Goal: Check status: Check status

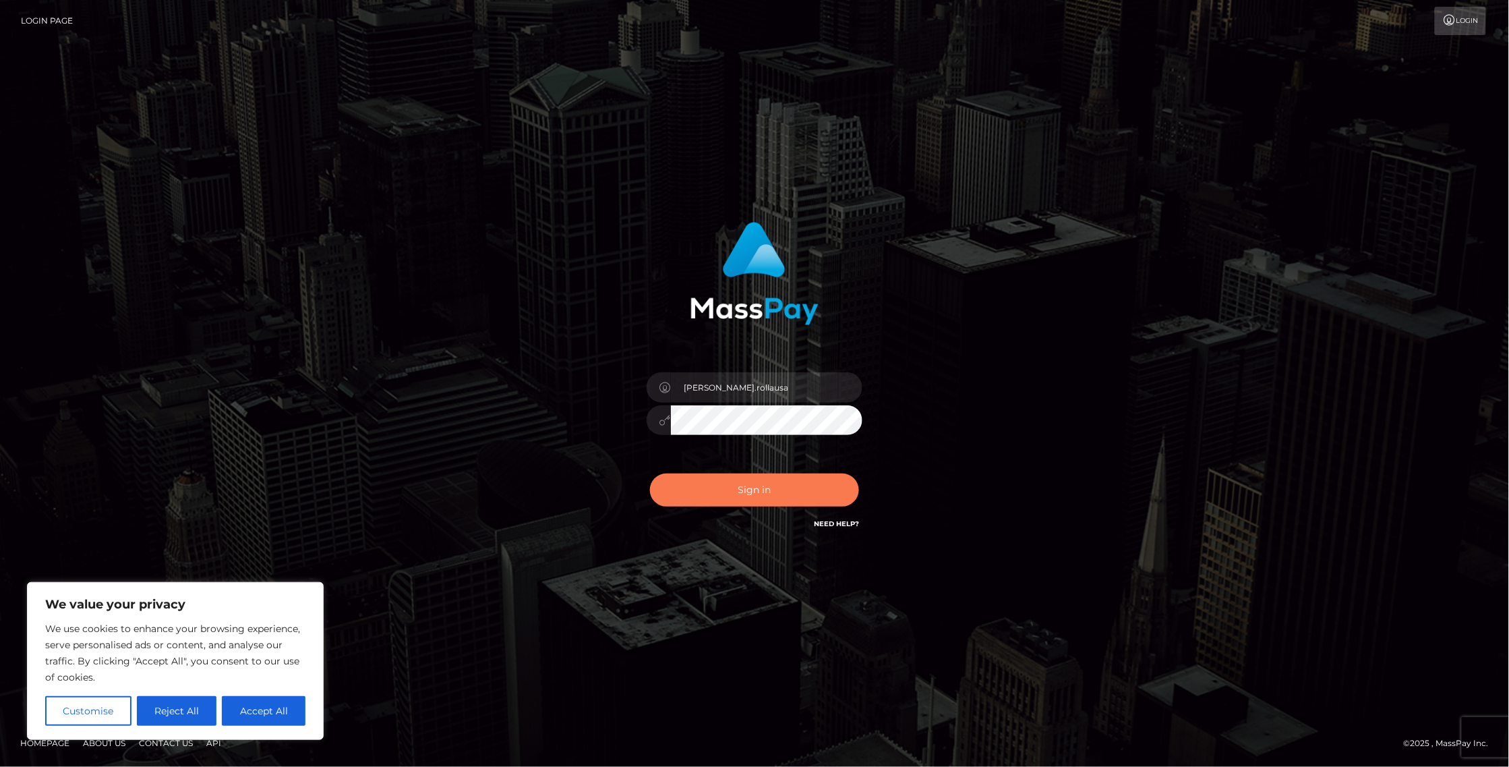
click at [705, 484] on button "Sign in" at bounding box center [754, 489] width 209 height 33
click at [782, 391] on input "Sebastian.rollausa" at bounding box center [767, 387] width 192 height 30
type input "sebastian.wow"
click at [760, 494] on button "Sign in" at bounding box center [754, 489] width 209 height 33
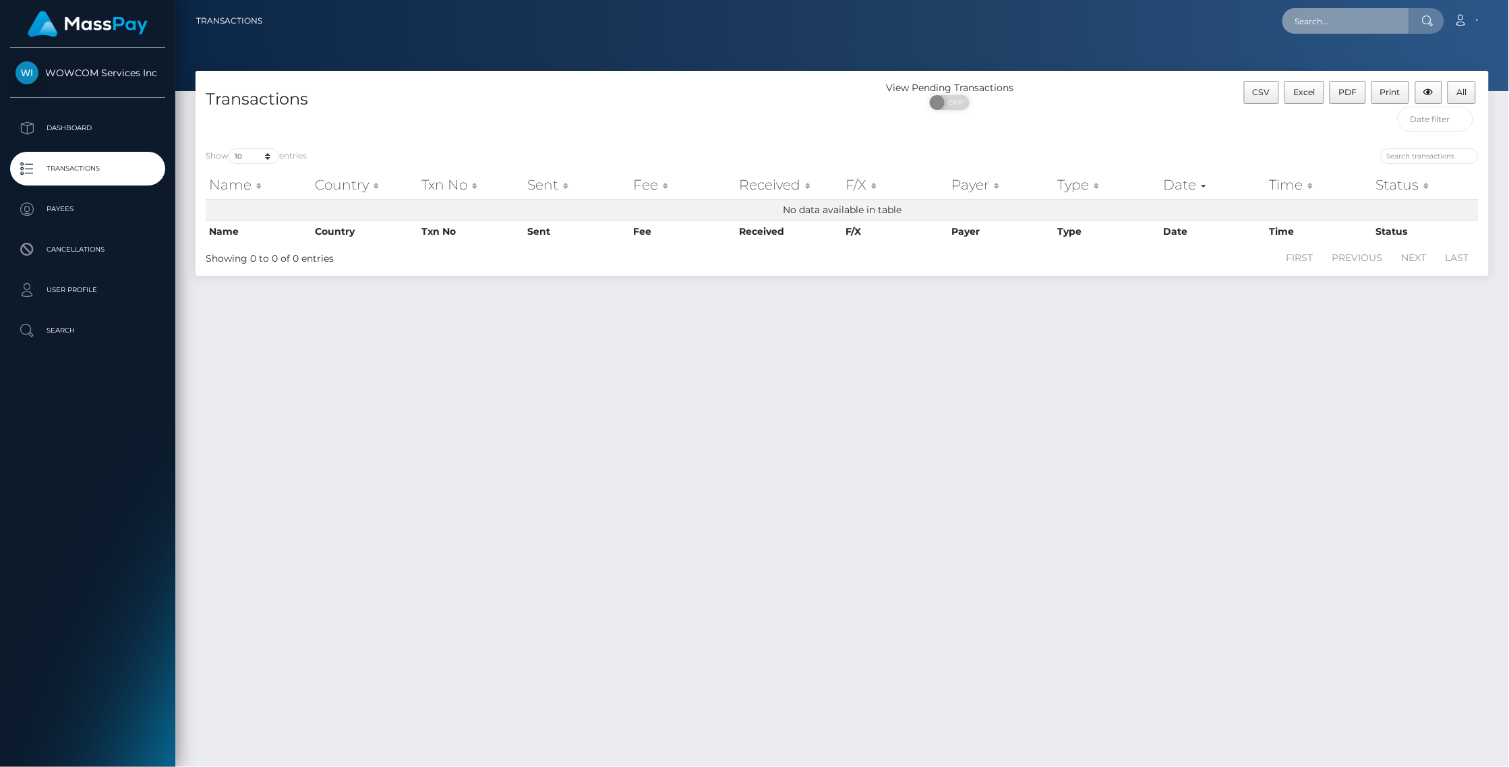
click at [1346, 25] on input "text" at bounding box center [1346, 21] width 127 height 26
paste input "1235660"
type input "1235660"
click at [1432, 16] on icon at bounding box center [1427, 21] width 11 height 11
click at [1434, 16] on icon at bounding box center [1427, 21] width 11 height 11
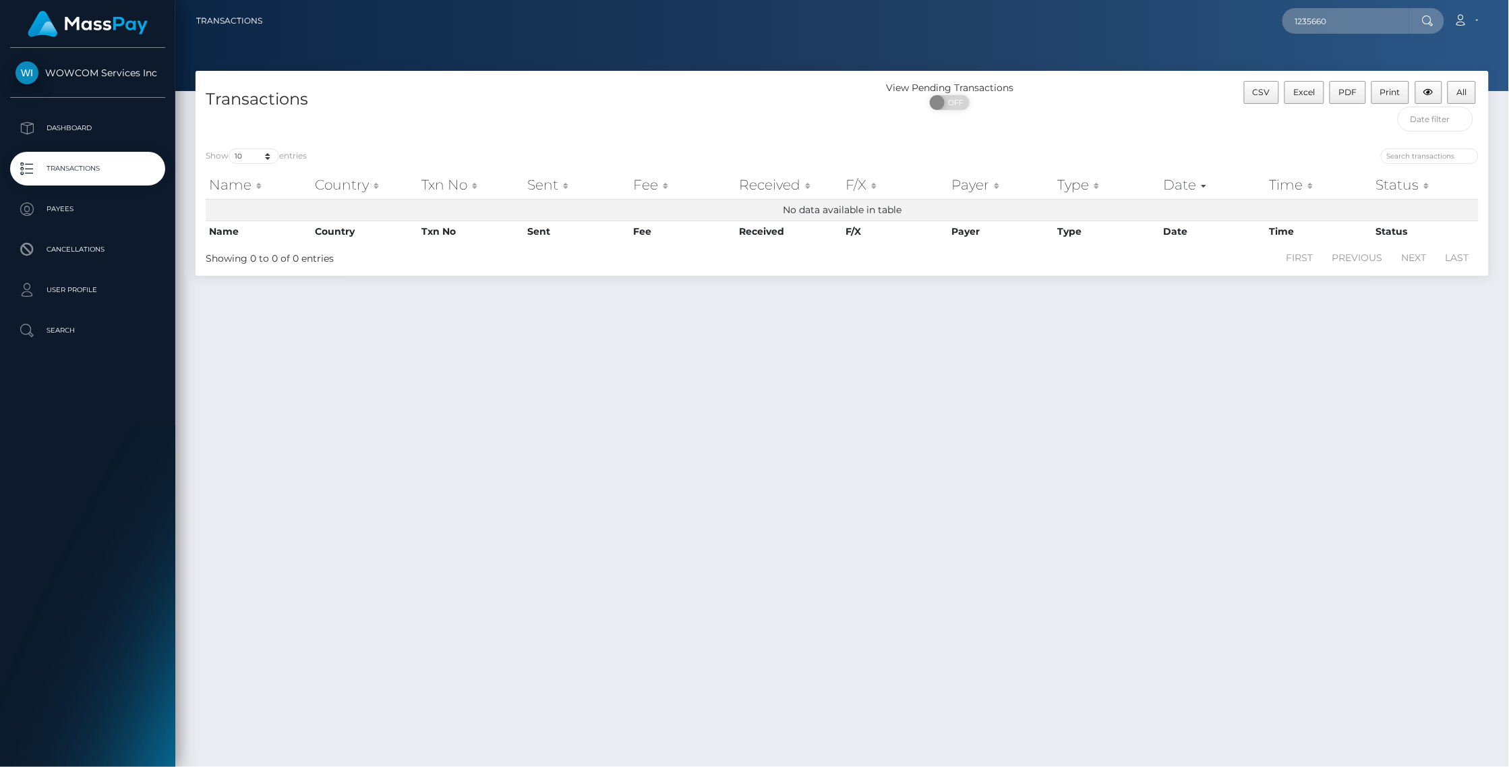
click at [1434, 17] on icon at bounding box center [1427, 21] width 11 height 11
click at [1394, 28] on input "1235660" at bounding box center [1346, 21] width 127 height 26
drag, startPoint x: 1346, startPoint y: 20, endPoint x: 1165, endPoint y: 31, distance: 181.7
click at [1165, 32] on nav "Transactions 1235660 Loading... Loading... Account Logout" at bounding box center [842, 21] width 1334 height 42
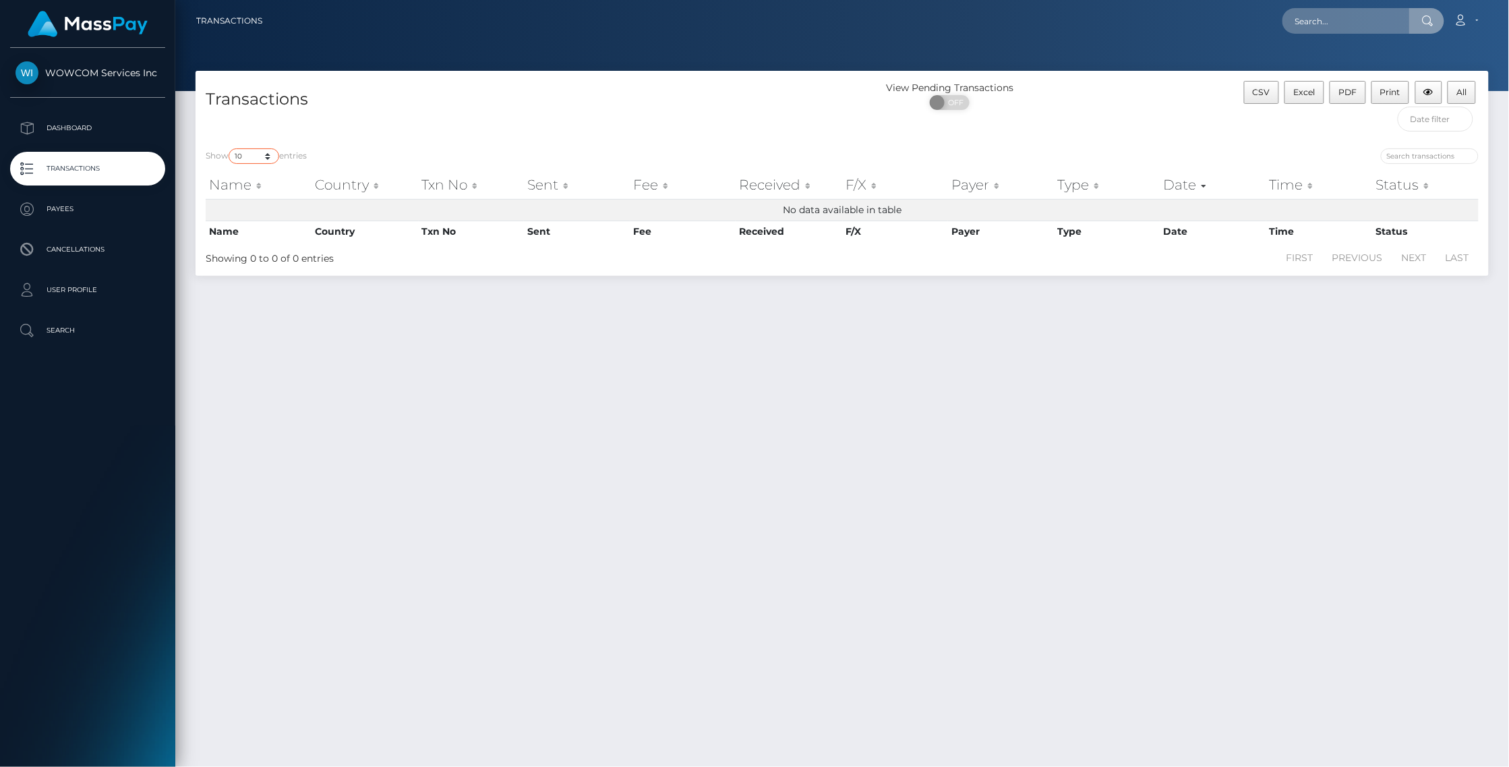
click at [271, 156] on select "10 25 50 100 250 500 1,000 3,500" at bounding box center [254, 156] width 51 height 16
select select "3500"
click at [230, 149] on select "10 25 50 100 250 500 1,000 3,500" at bounding box center [254, 156] width 51 height 16
click at [952, 100] on span "OFF" at bounding box center [954, 102] width 34 height 15
checkbox input "true"
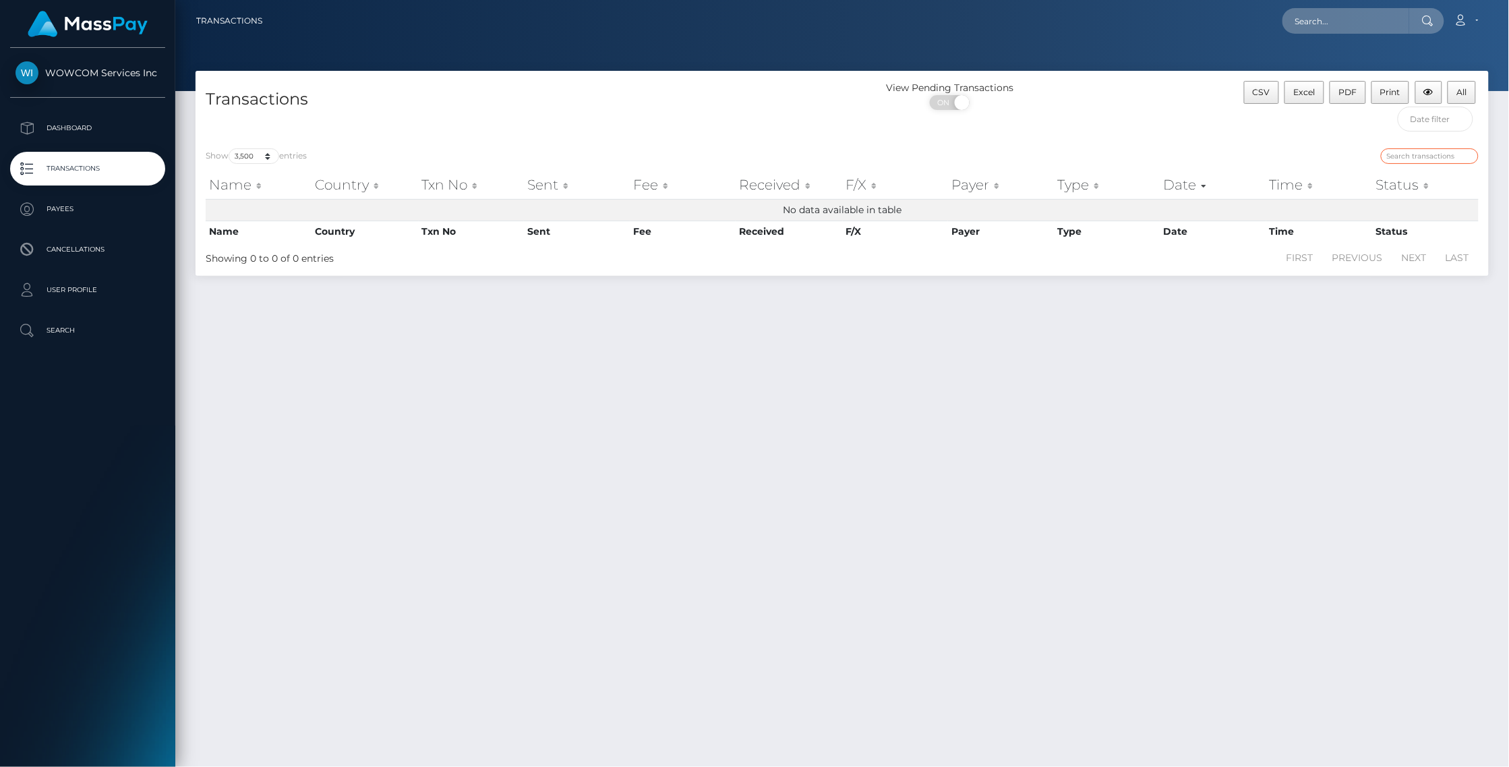
click at [1452, 160] on input "search" at bounding box center [1430, 156] width 98 height 16
paste input "1235660"
type input "1235660"
click at [1469, 155] on input "1235660" at bounding box center [1430, 156] width 98 height 16
click at [1393, 18] on input "text" at bounding box center [1346, 21] width 127 height 26
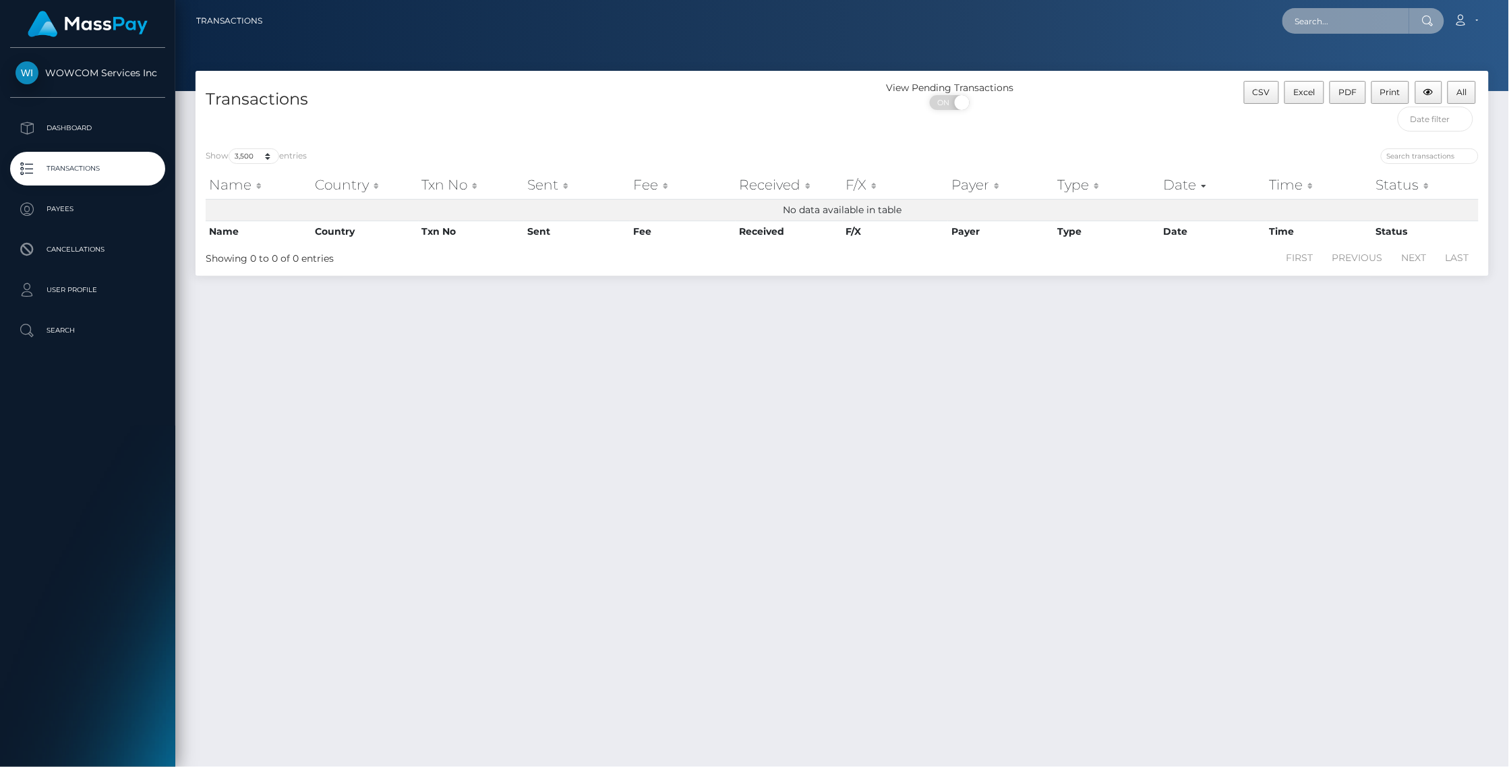
paste input "1235660"
type input "1235660"
click at [1484, 17] on link "Account" at bounding box center [1467, 21] width 40 height 28
click at [1438, 80] on link "Logout" at bounding box center [1434, 86] width 108 height 25
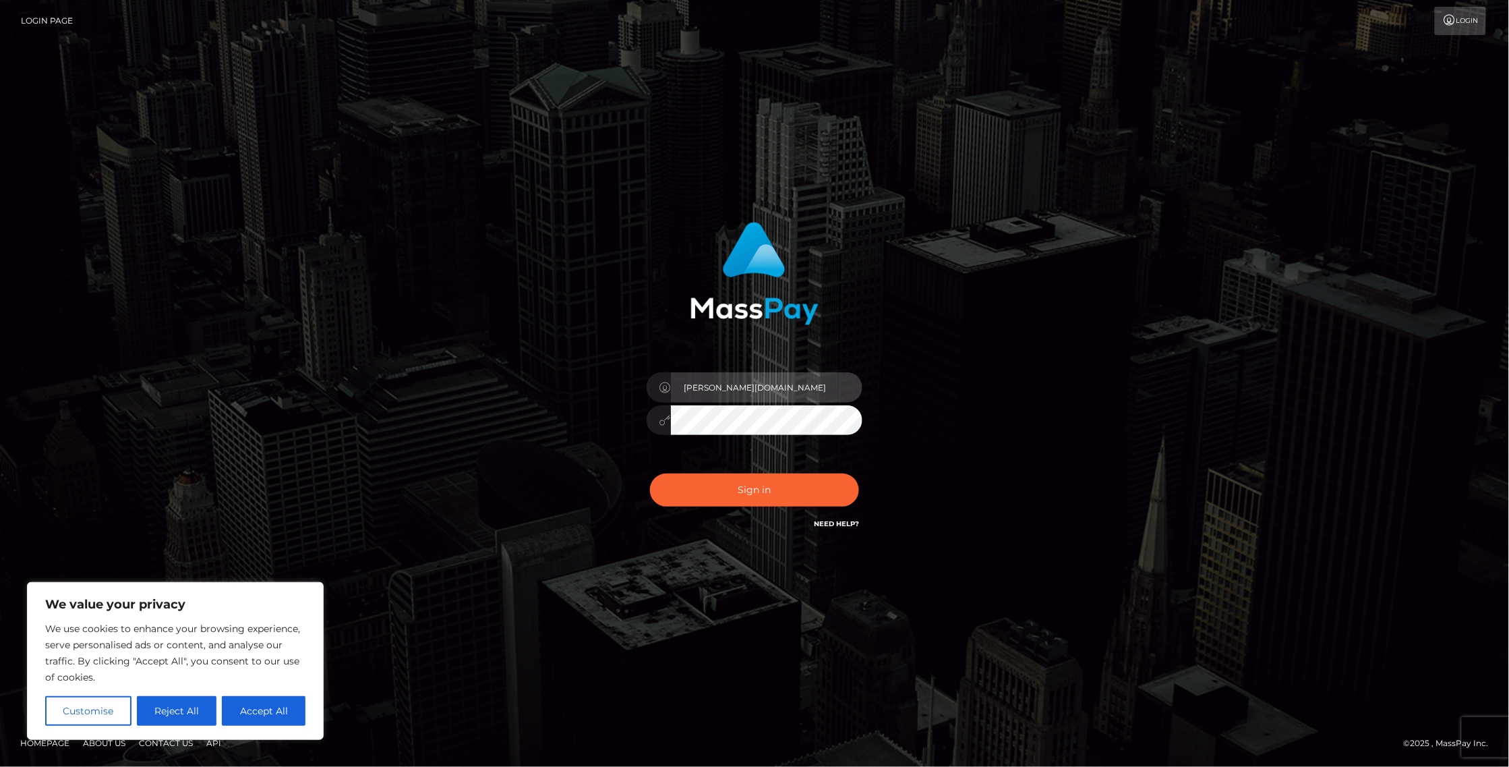
click at [806, 400] on input "sebastian.wow" at bounding box center [767, 387] width 192 height 30
type input "Sebastian.rollausa"
click at [773, 482] on button "Sign in" at bounding box center [754, 489] width 209 height 33
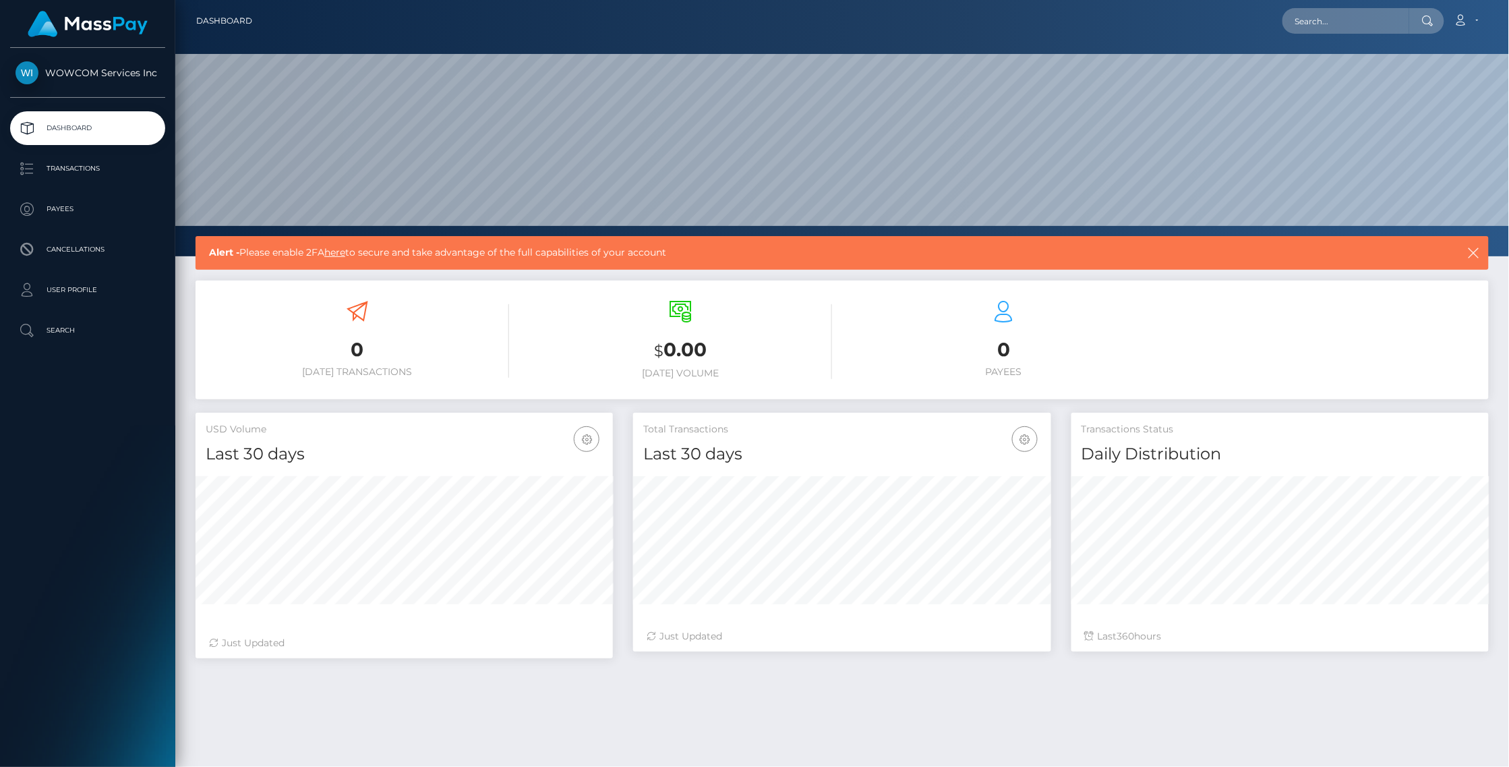
scroll to position [234, 417]
click at [57, 160] on p "Transactions" at bounding box center [88, 168] width 144 height 20
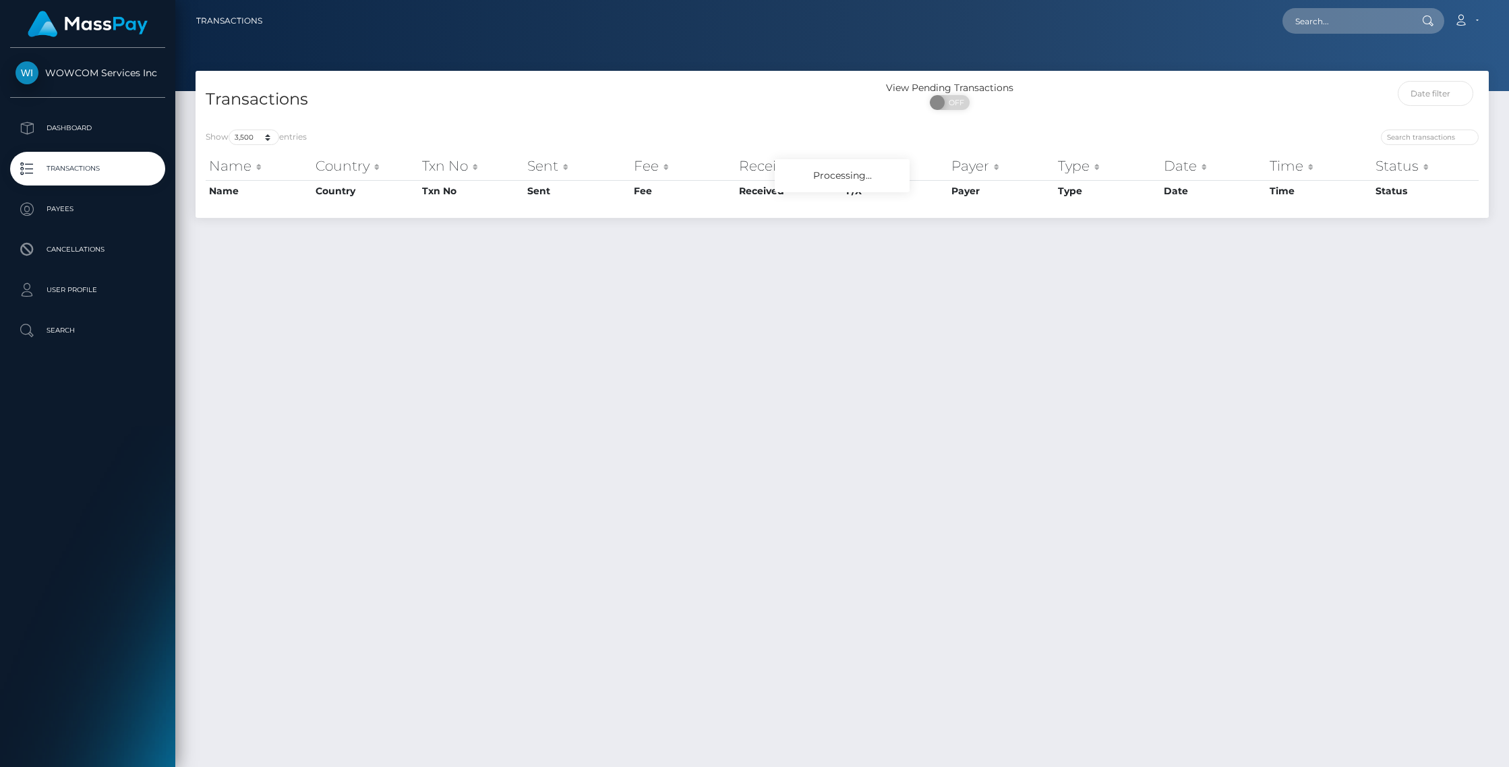
select select "3500"
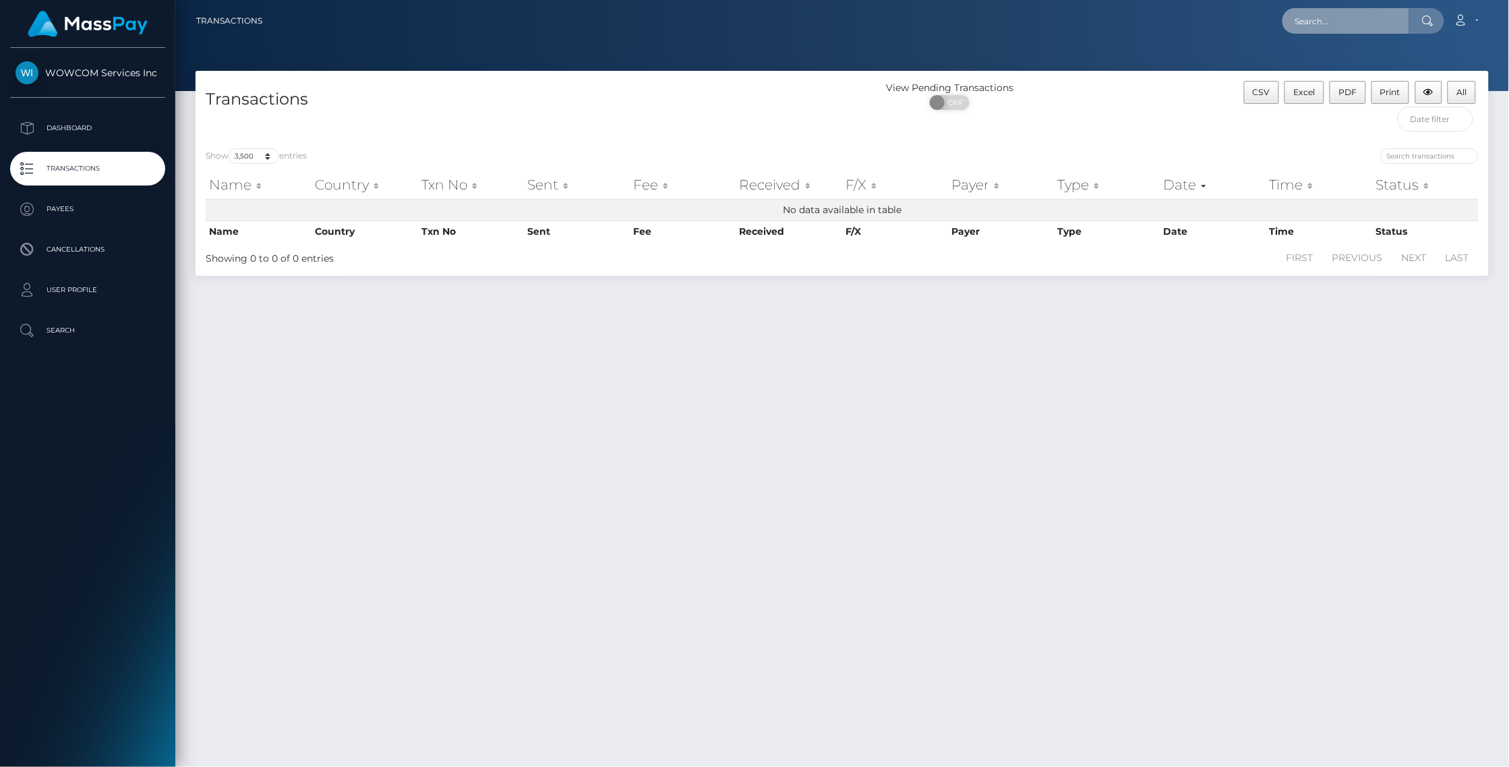
click at [1374, 11] on input "text" at bounding box center [1346, 21] width 127 height 26
paste input "1235660"
type input "1235660"
